Goal: Task Accomplishment & Management: Use online tool/utility

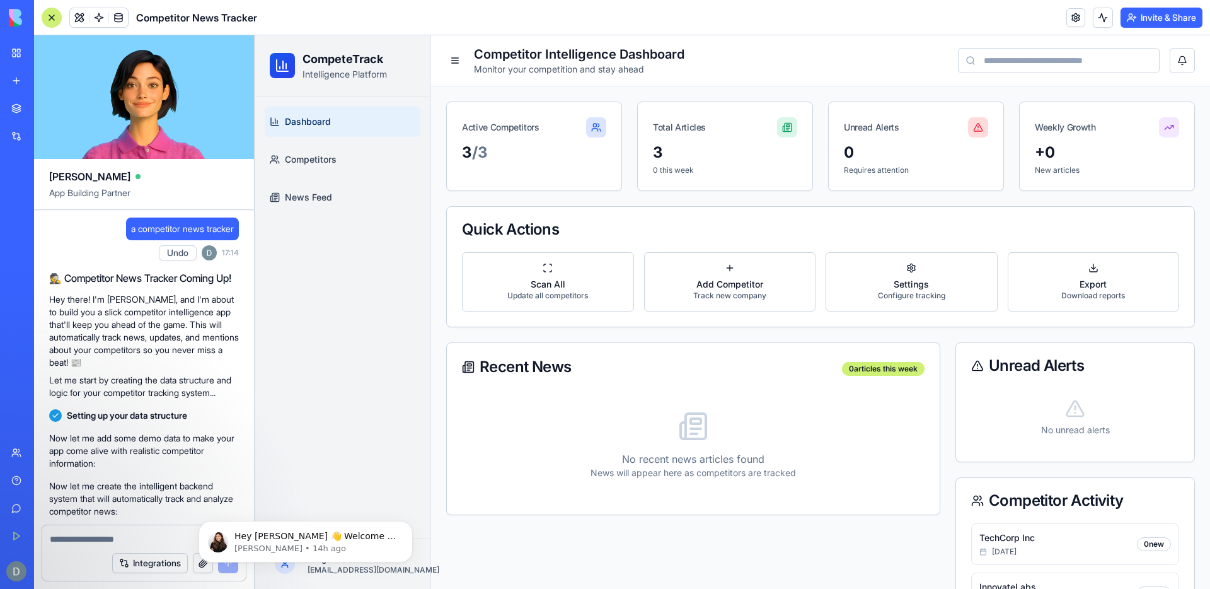
scroll to position [538, 0]
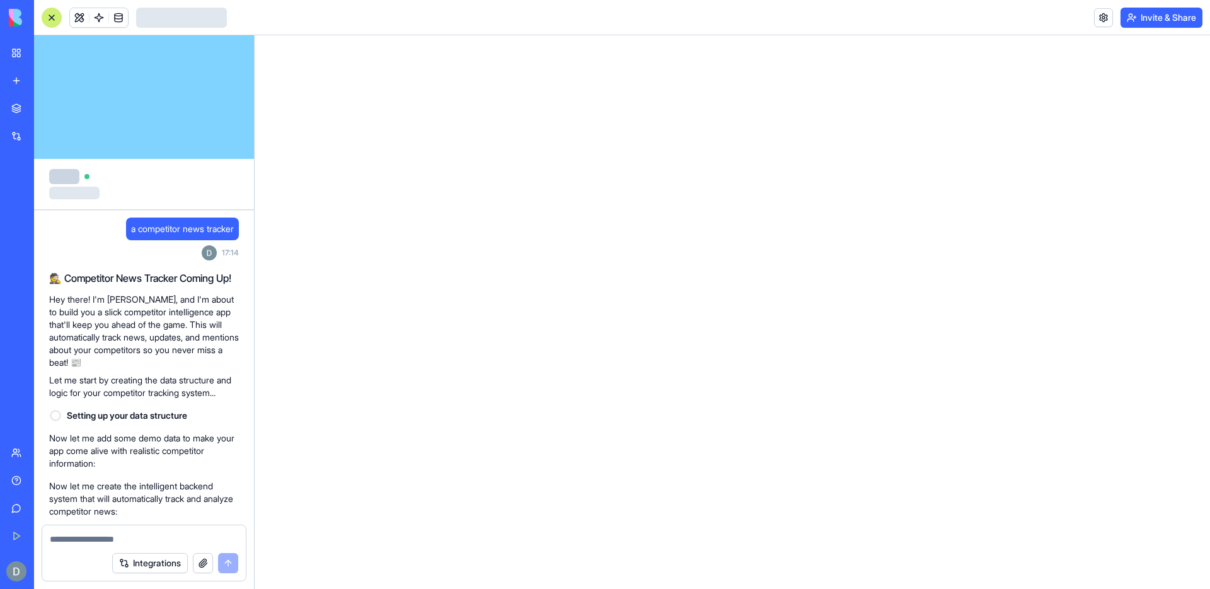
scroll to position [538, 0]
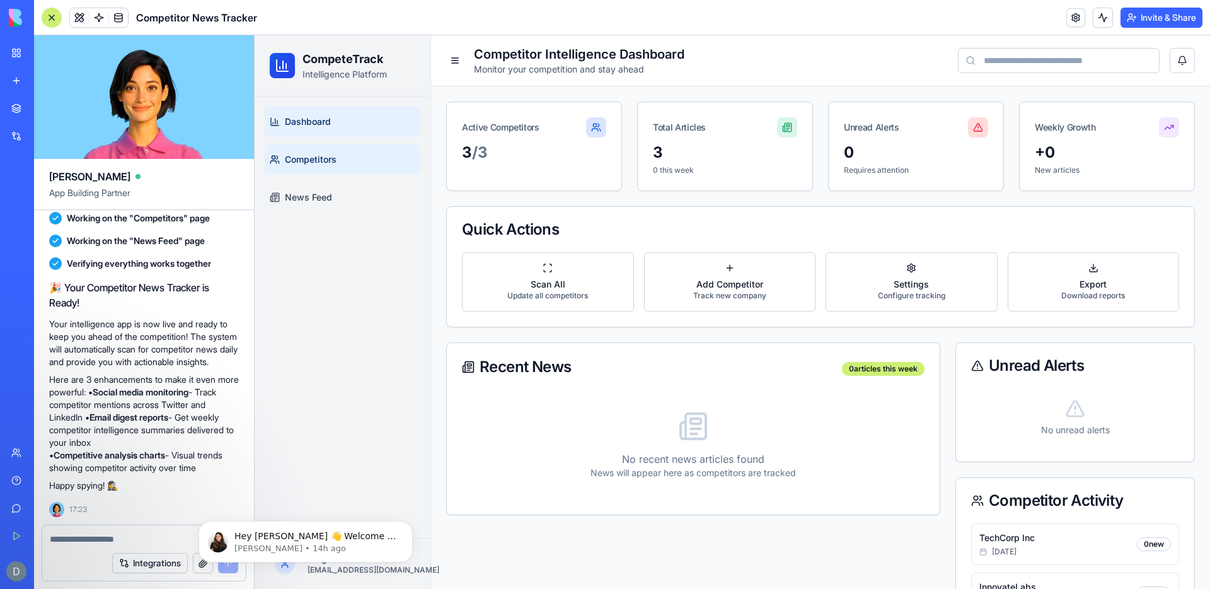
click at [354, 159] on link "Competitors" at bounding box center [343, 159] width 156 height 30
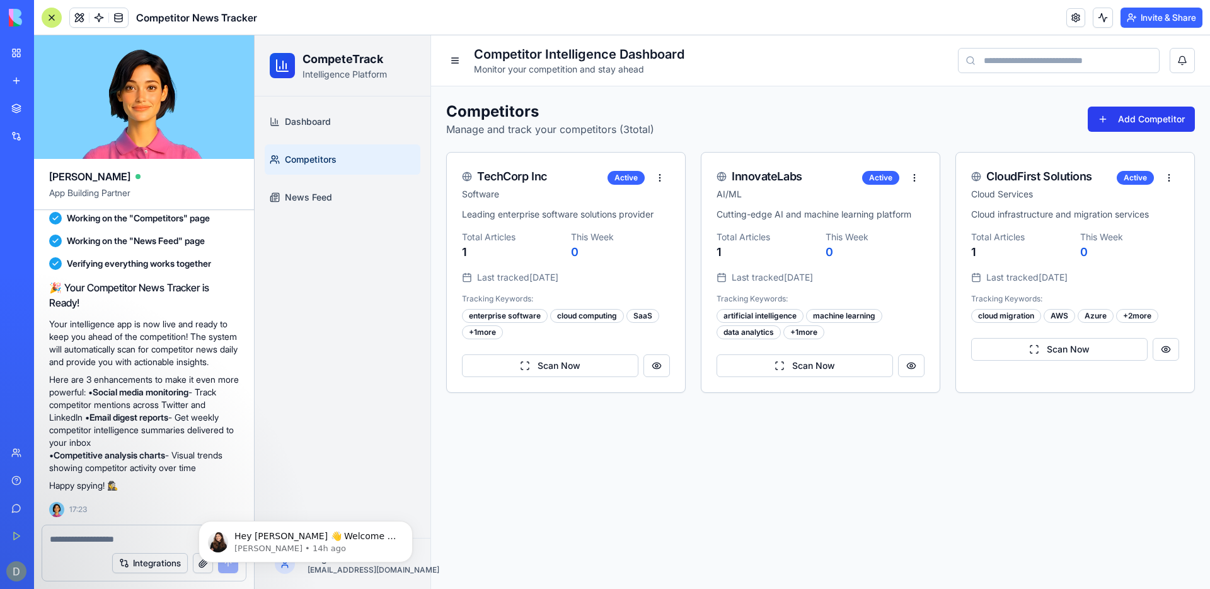
click at [1115, 122] on button "Add Competitor" at bounding box center [1141, 119] width 107 height 25
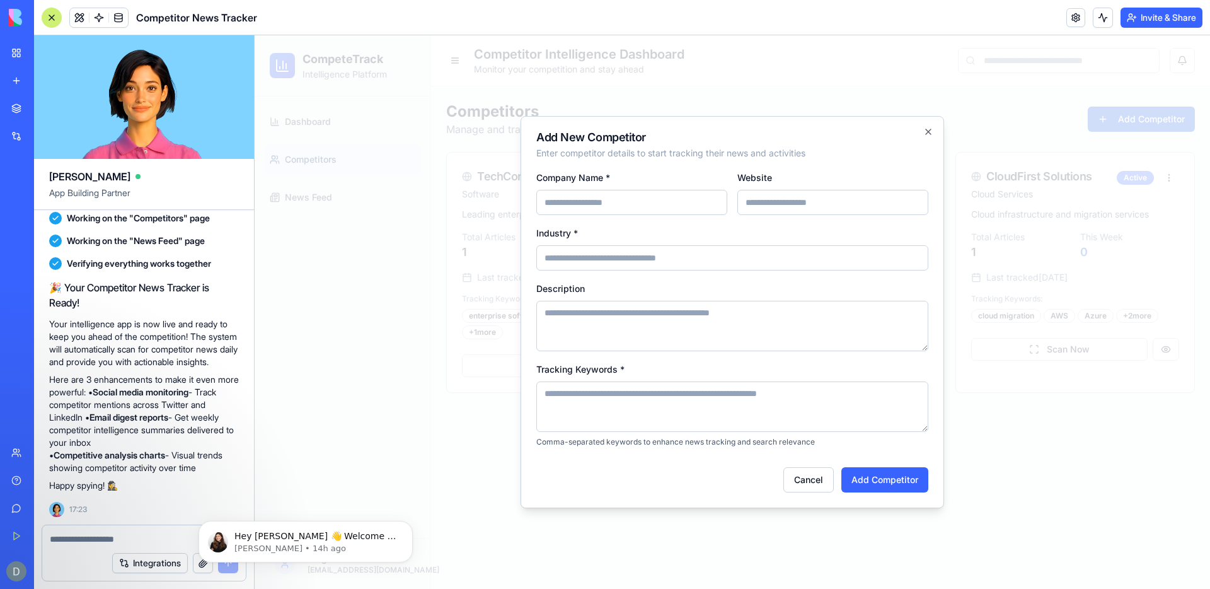
click at [485, 433] on div at bounding box center [733, 311] width 956 height 553
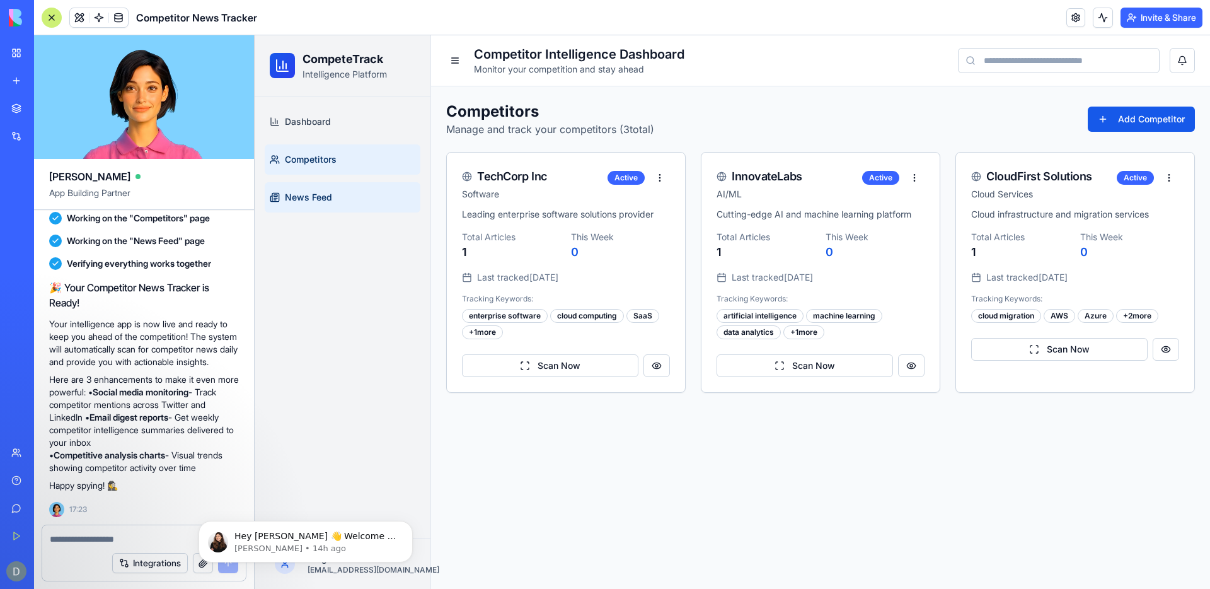
click at [318, 204] on link "News Feed" at bounding box center [343, 197] width 156 height 30
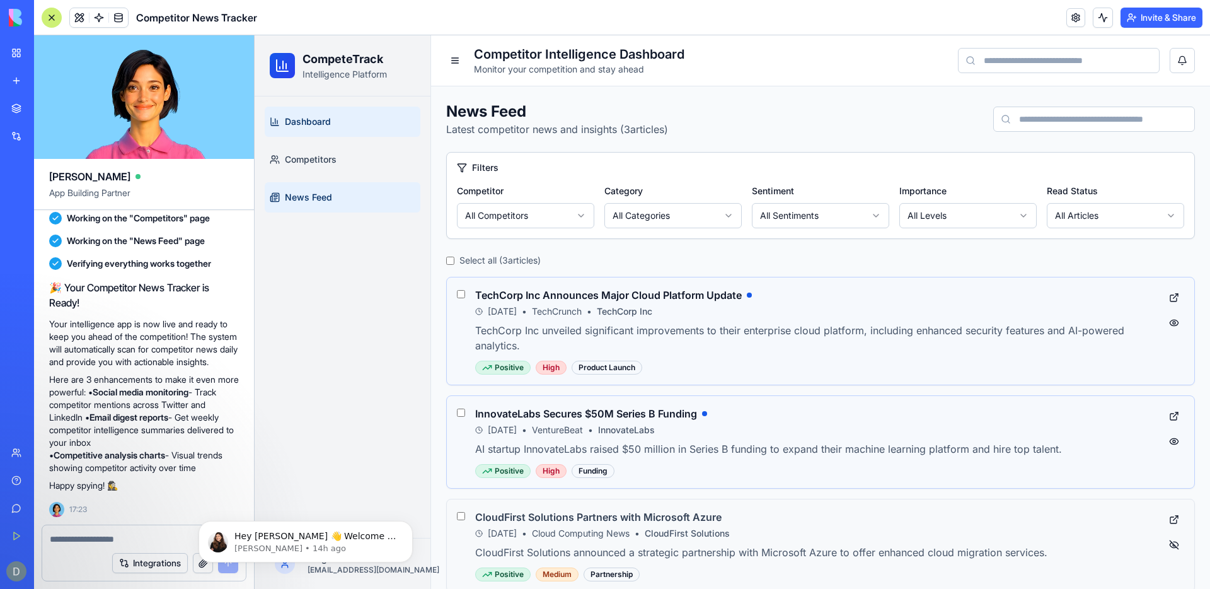
click at [296, 120] on span "Dashboard" at bounding box center [308, 121] width 46 height 13
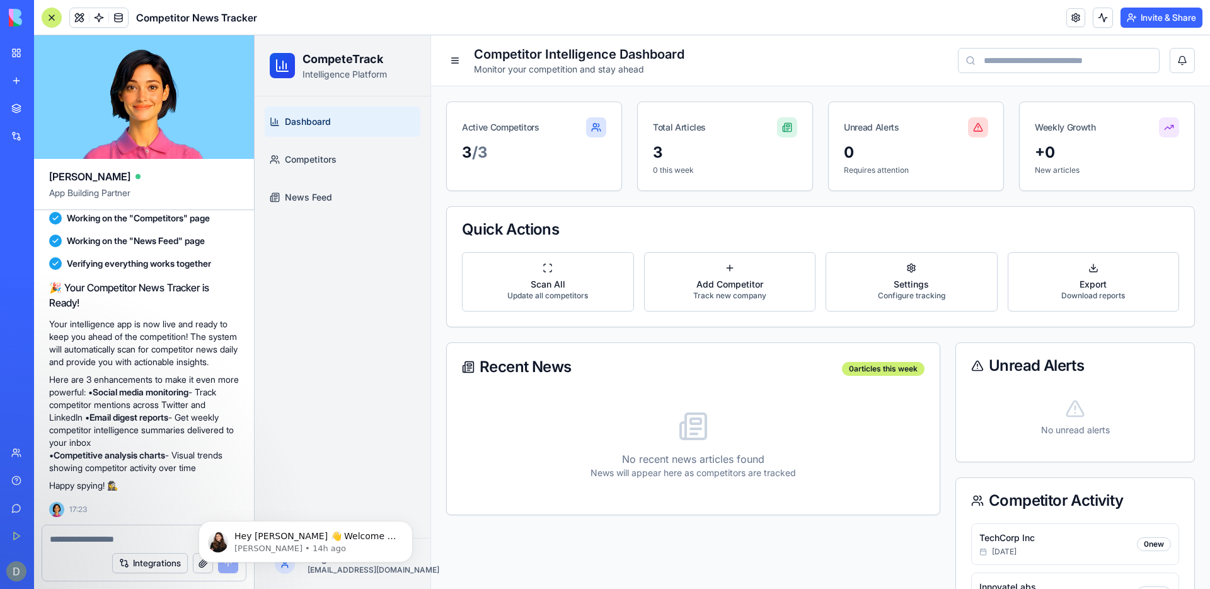
click at [216, 18] on span "Competitor News Tracker" at bounding box center [196, 17] width 121 height 15
copy header "Competitor News Tracker"
